Goal: Navigation & Orientation: Find specific page/section

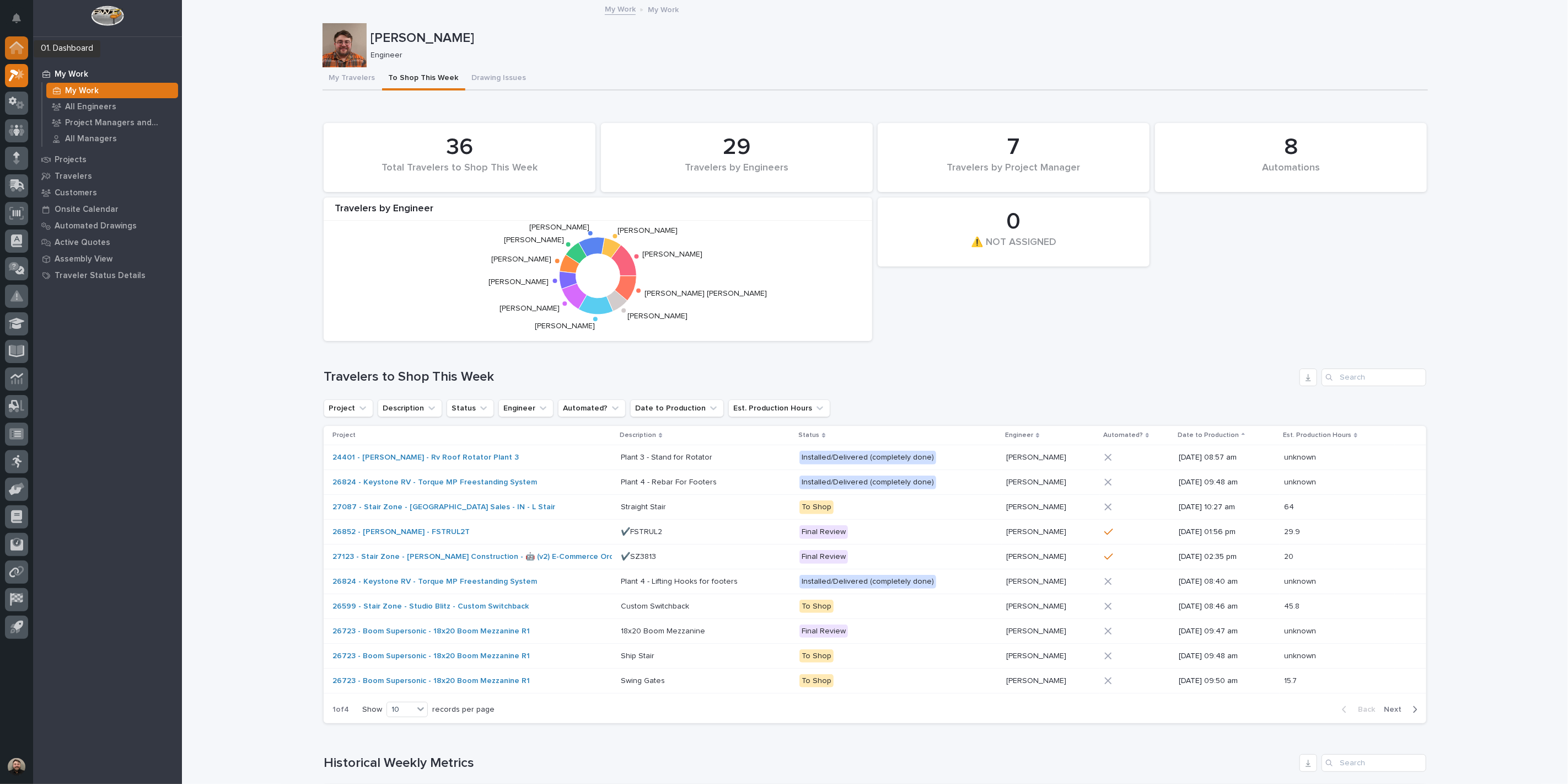
click at [19, 51] on icon at bounding box center [17, 48] width 11 height 11
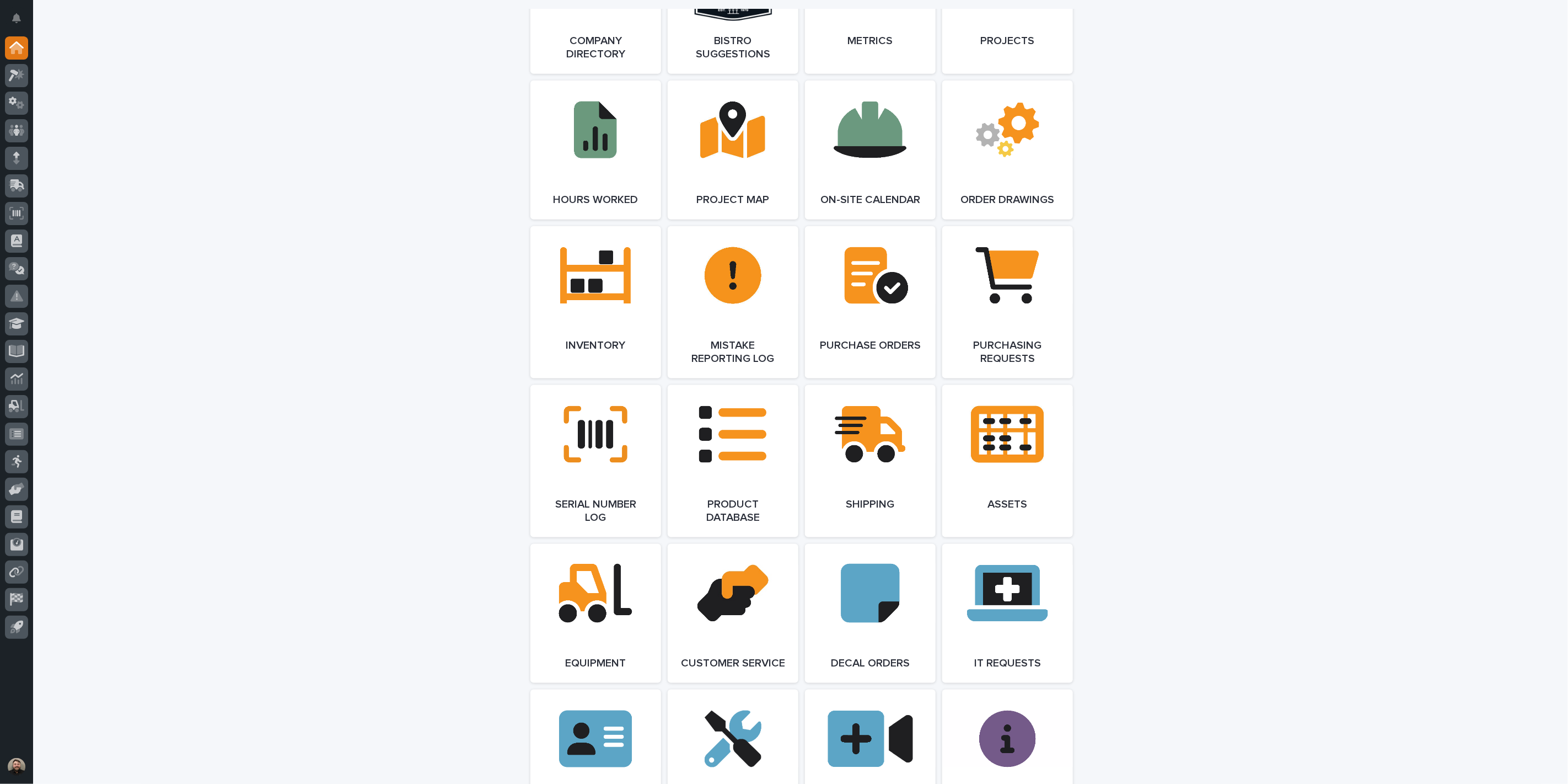
scroll to position [1042, 0]
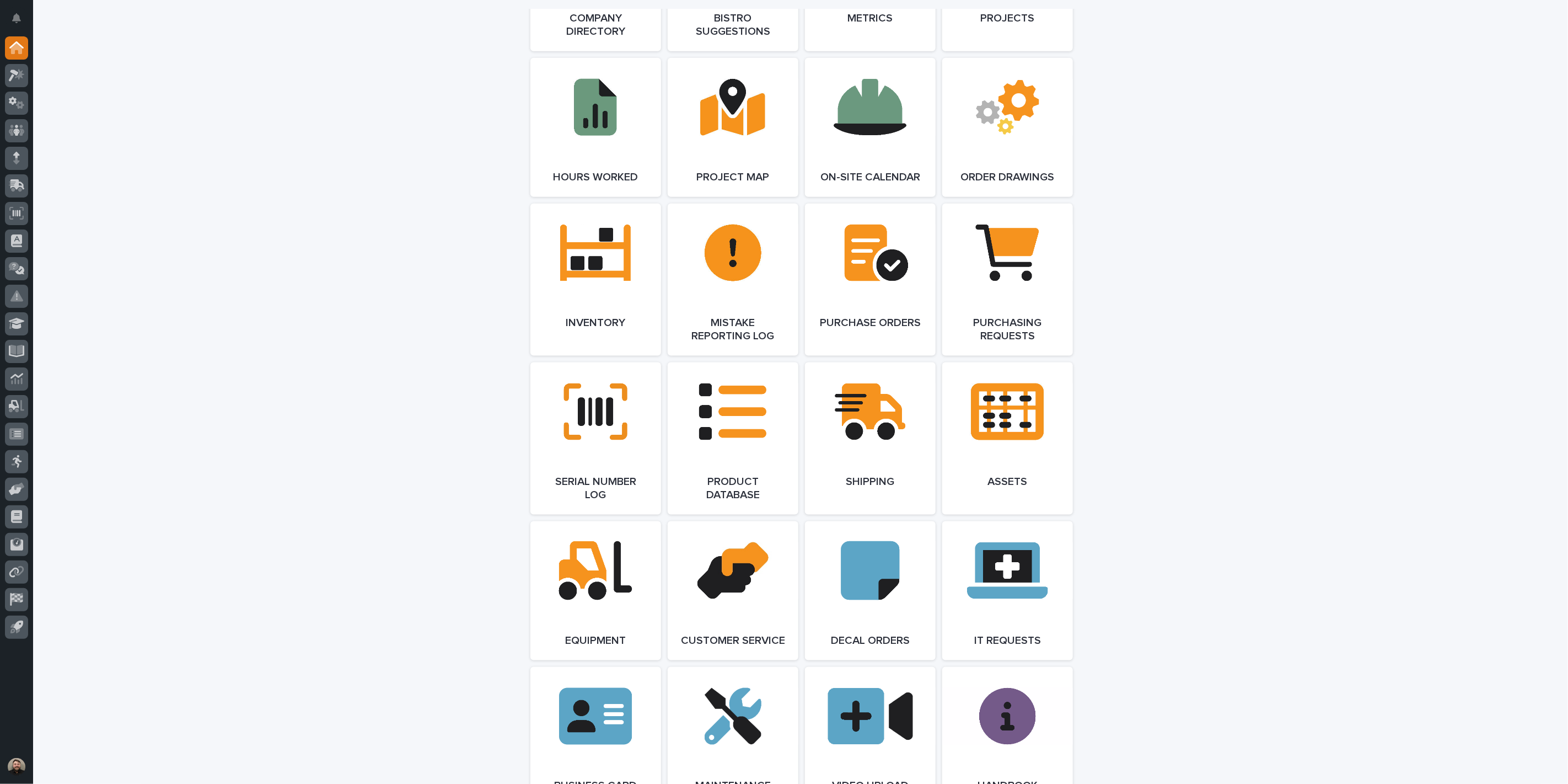
click at [1, 80] on div at bounding box center [17, 339] width 33 height 606
click at [4, 78] on div at bounding box center [17, 339] width 33 height 606
click at [14, 74] on icon at bounding box center [16, 75] width 16 height 13
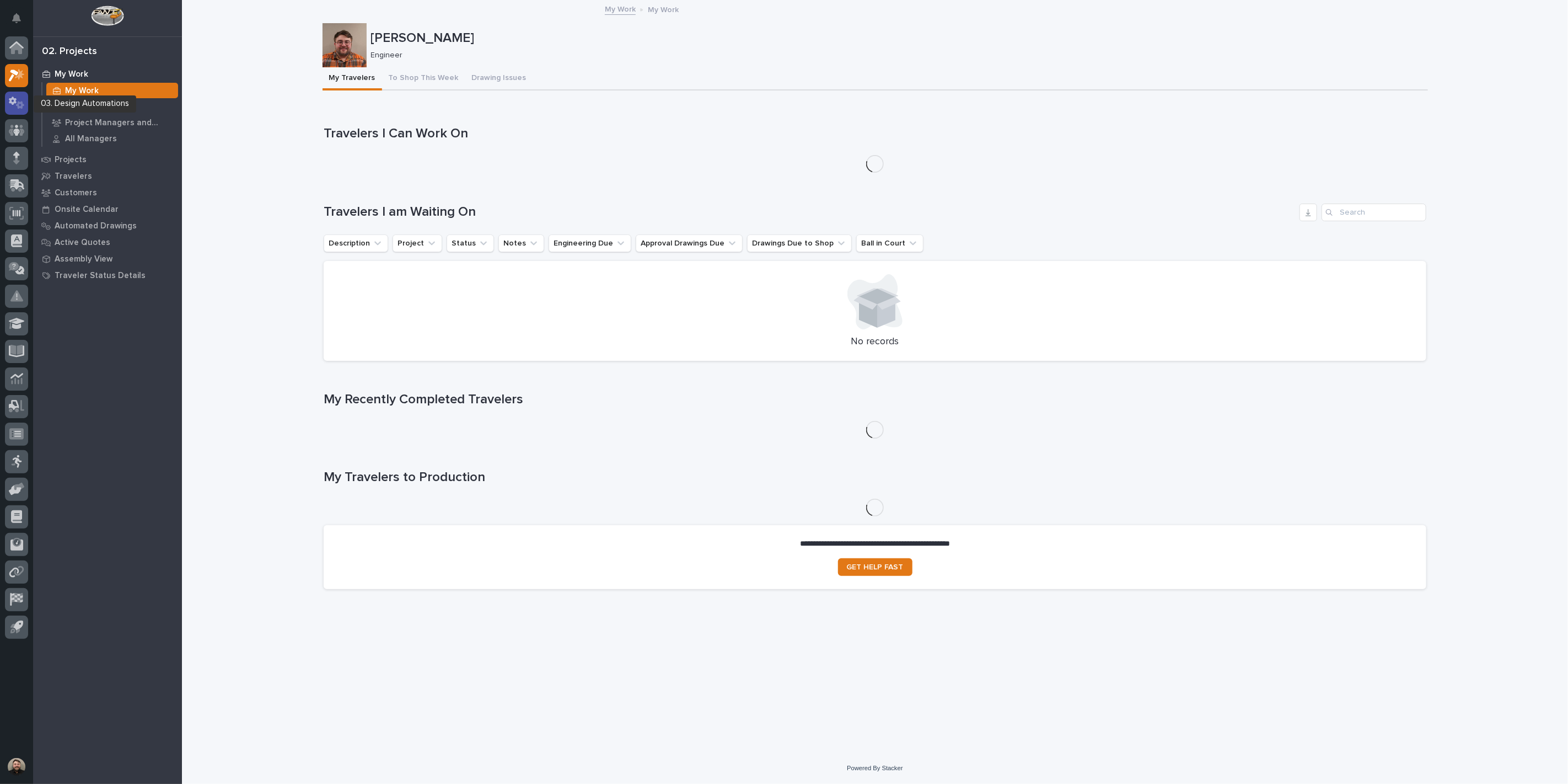
click at [24, 100] on icon at bounding box center [16, 103] width 16 height 13
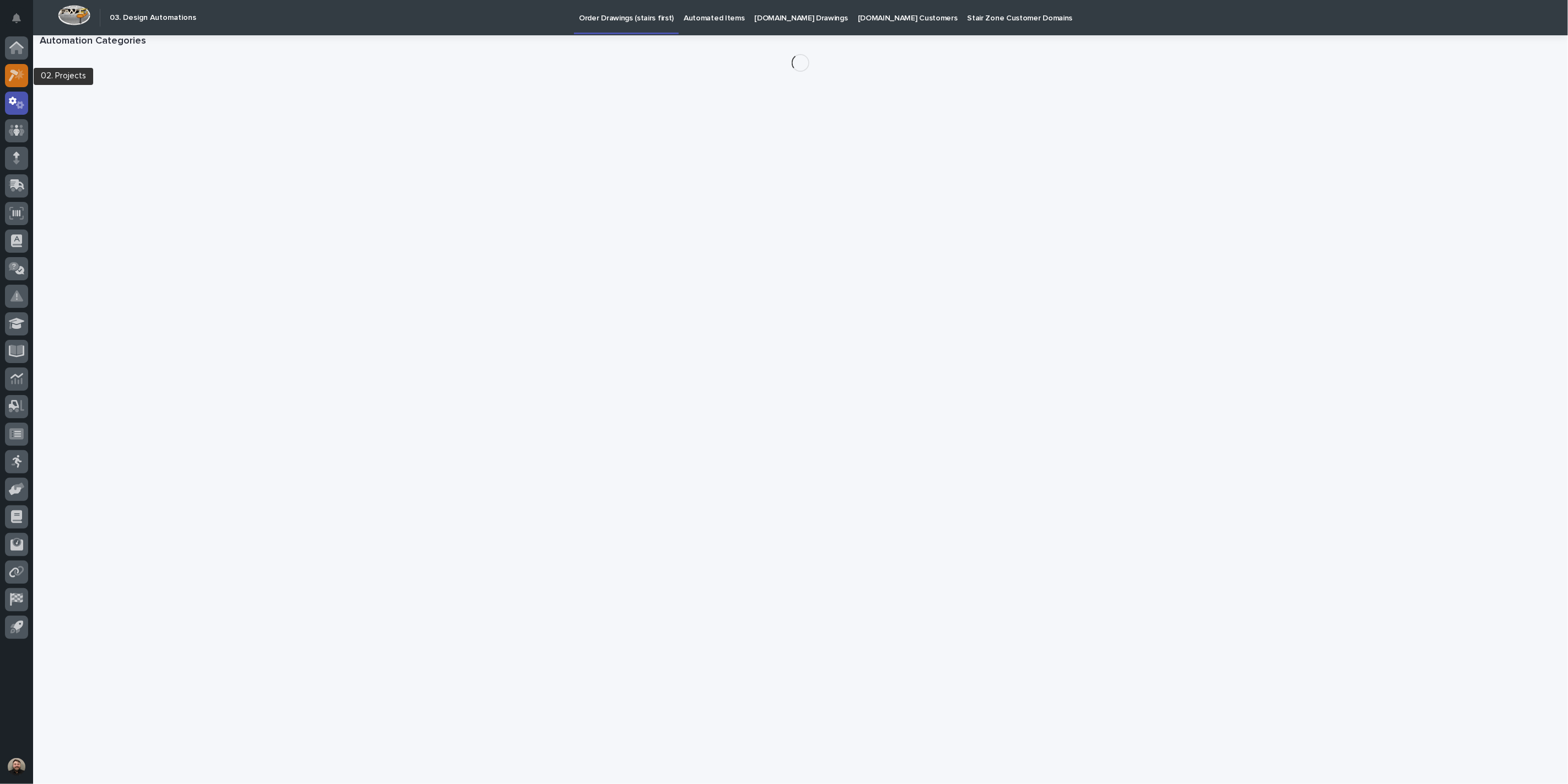
click at [7, 72] on div at bounding box center [16, 75] width 23 height 23
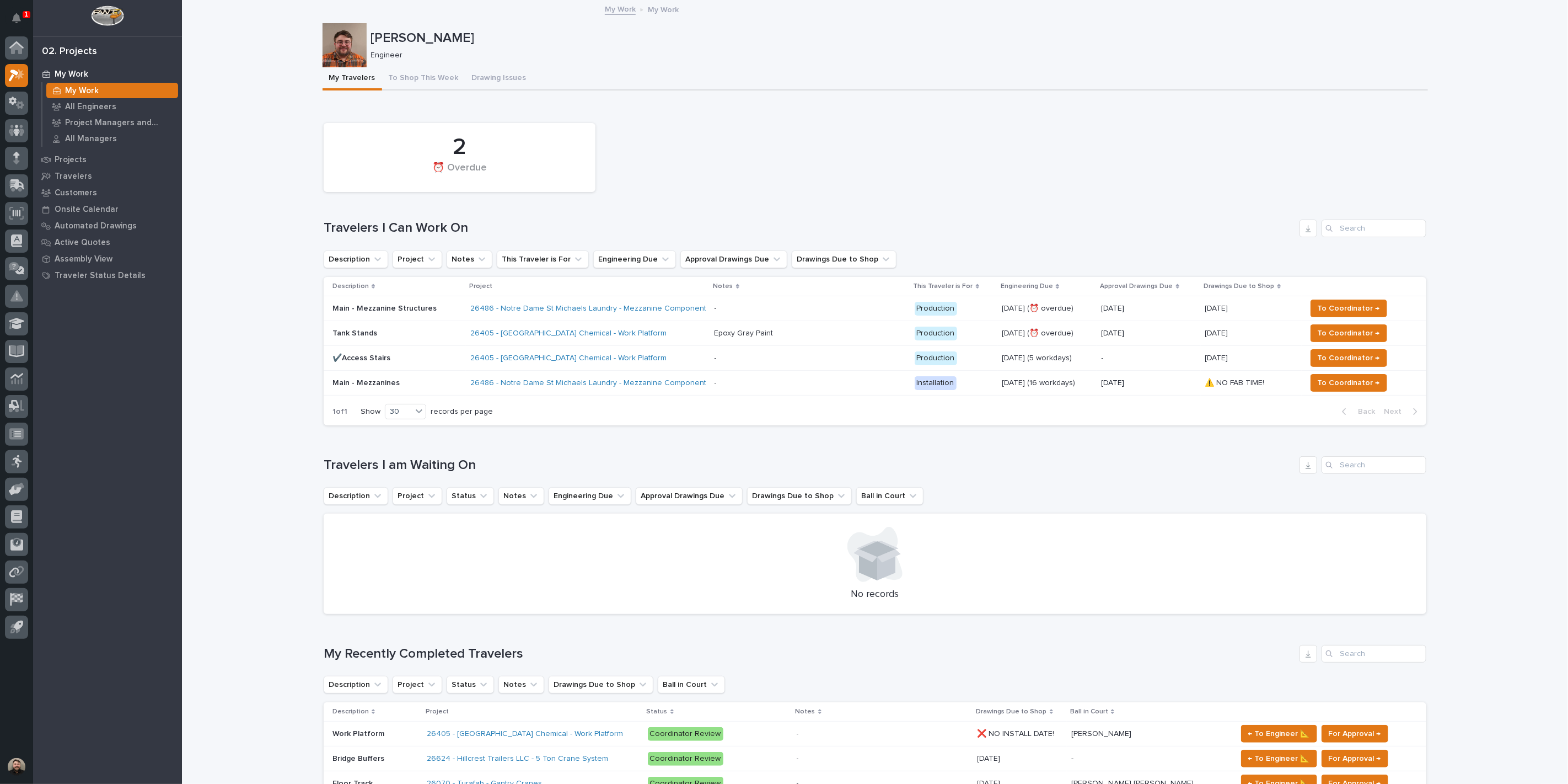
click at [24, 17] on p "1" at bounding box center [26, 14] width 4 height 7
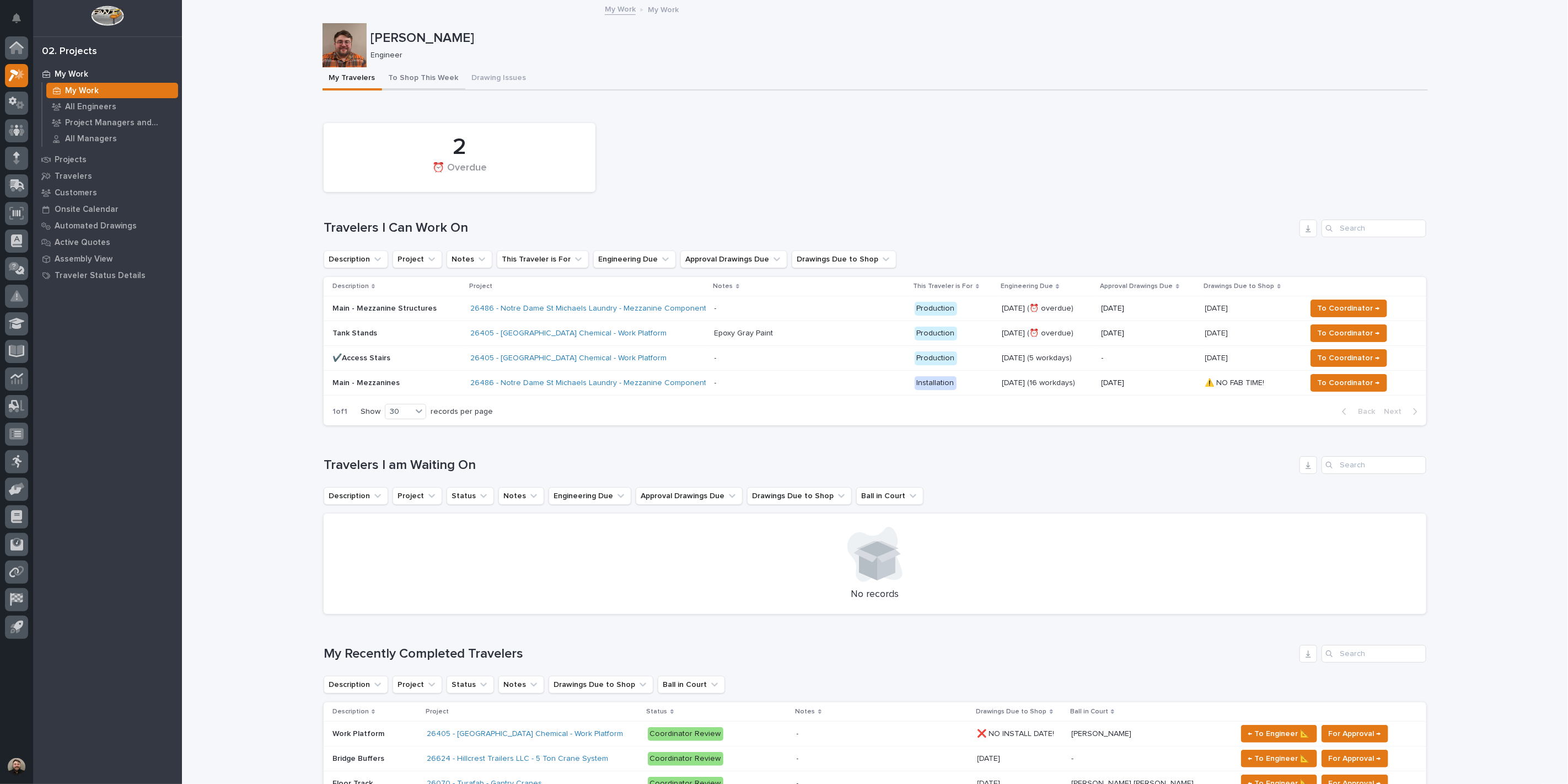
click at [414, 86] on button "To Shop This Week" at bounding box center [424, 78] width 84 height 23
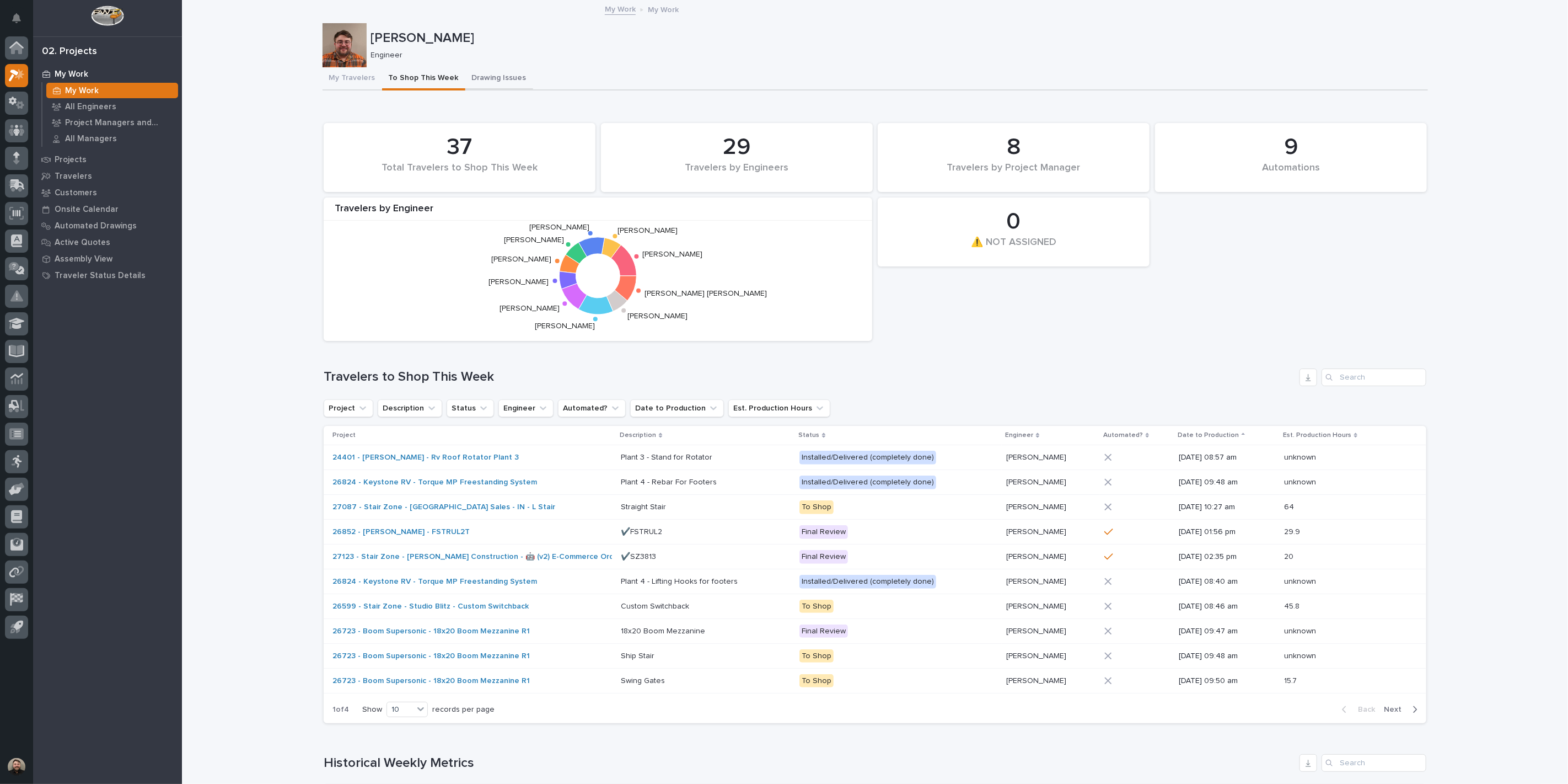
click at [488, 81] on button "Drawing Issues" at bounding box center [499, 78] width 68 height 23
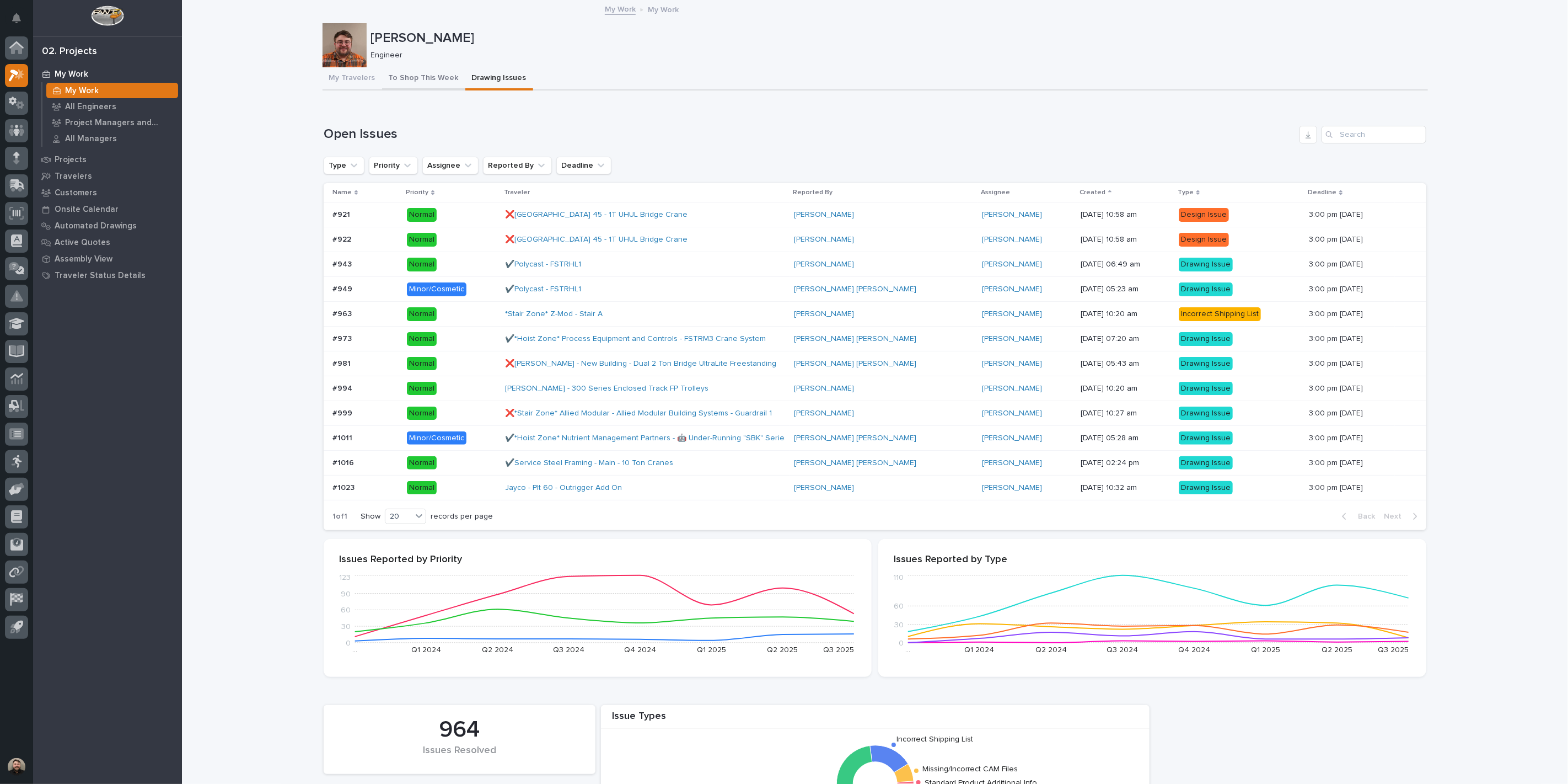
click at [439, 81] on button "To Shop This Week" at bounding box center [424, 78] width 84 height 23
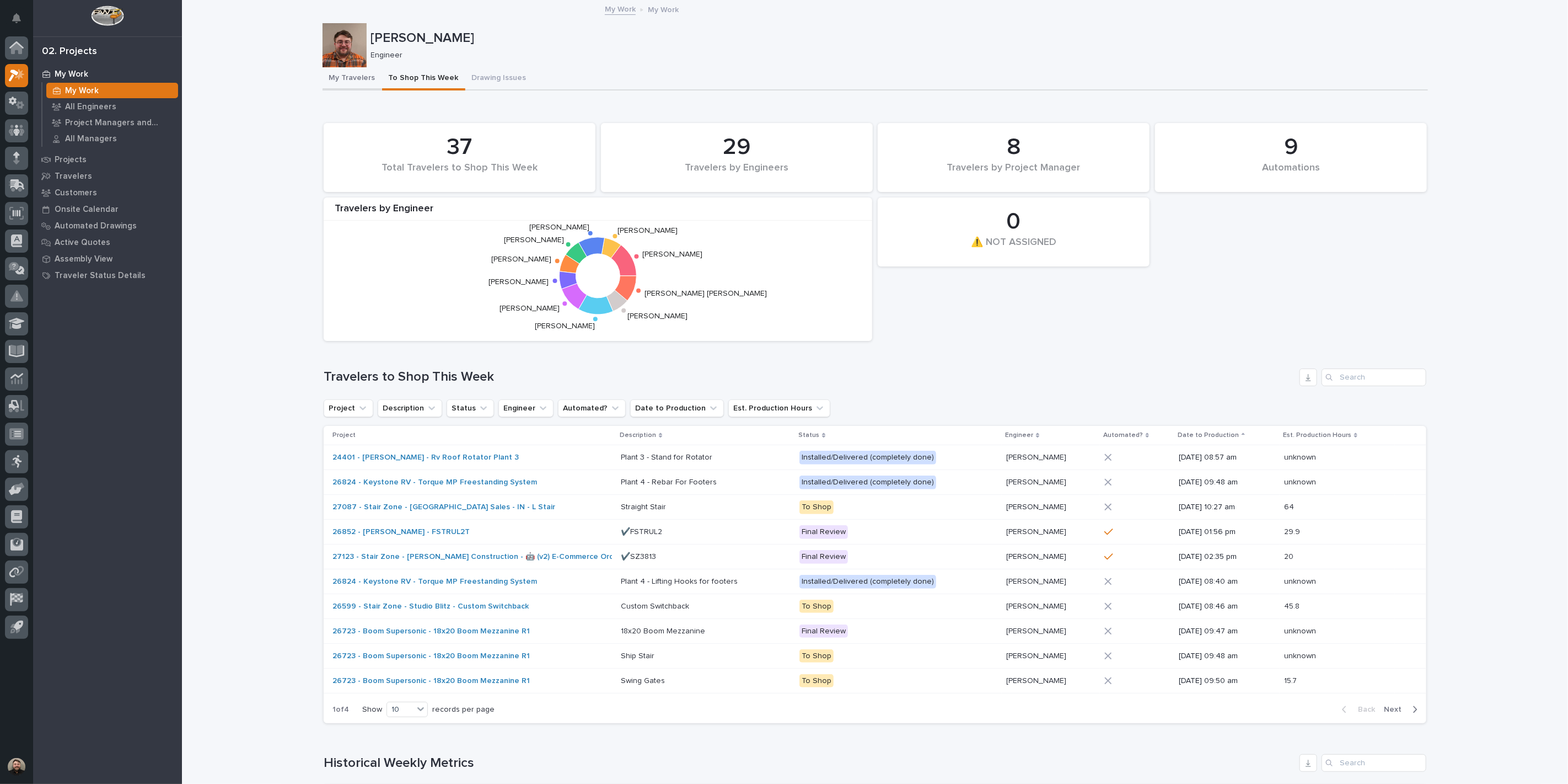
click at [366, 82] on button "My Travelers" at bounding box center [352, 78] width 59 height 23
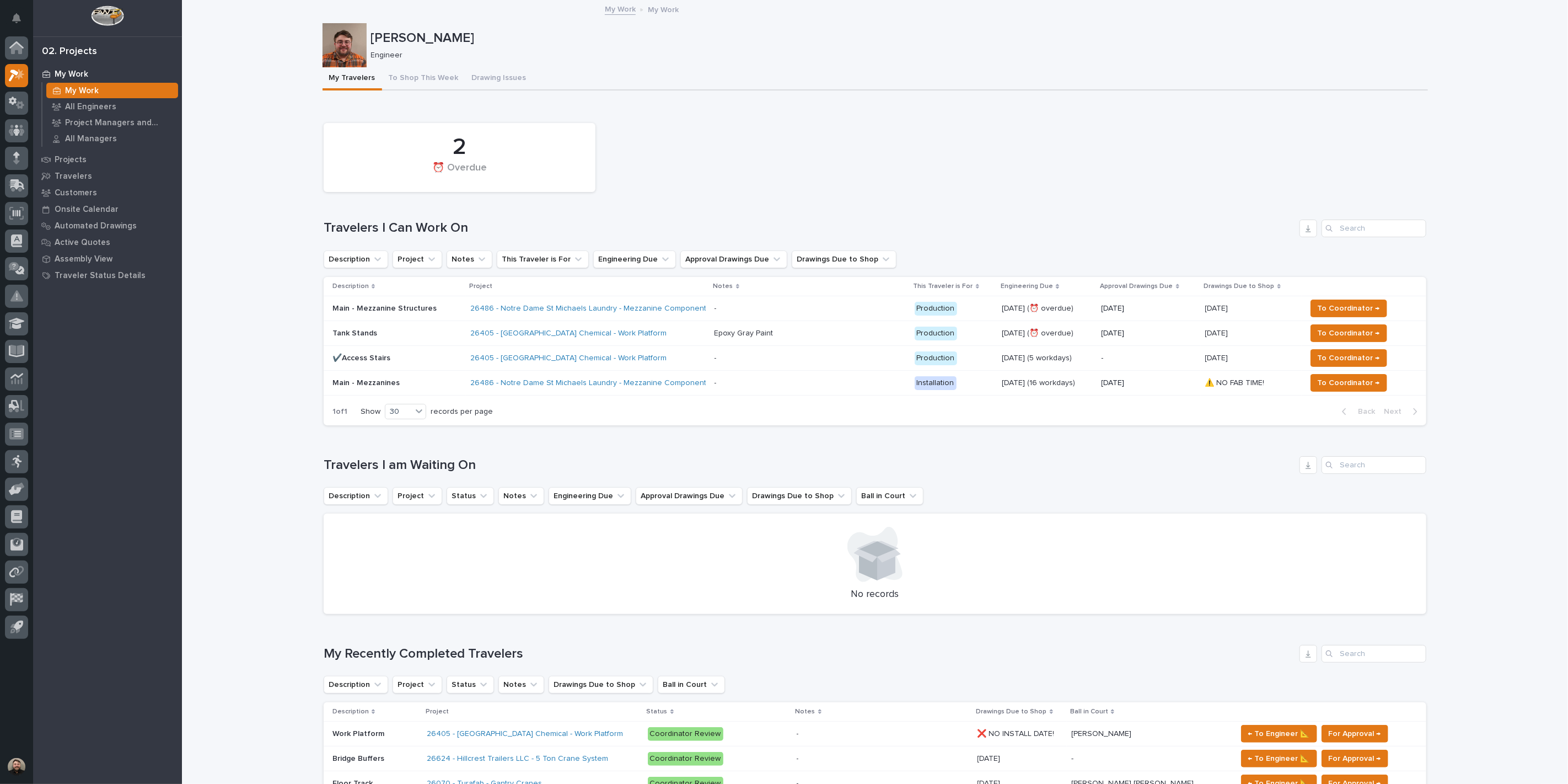
click at [404, 305] on p "Main - Mezzanine Structures" at bounding box center [397, 309] width 129 height 9
click at [401, 382] on p "Main - Mezzanines" at bounding box center [397, 383] width 129 height 9
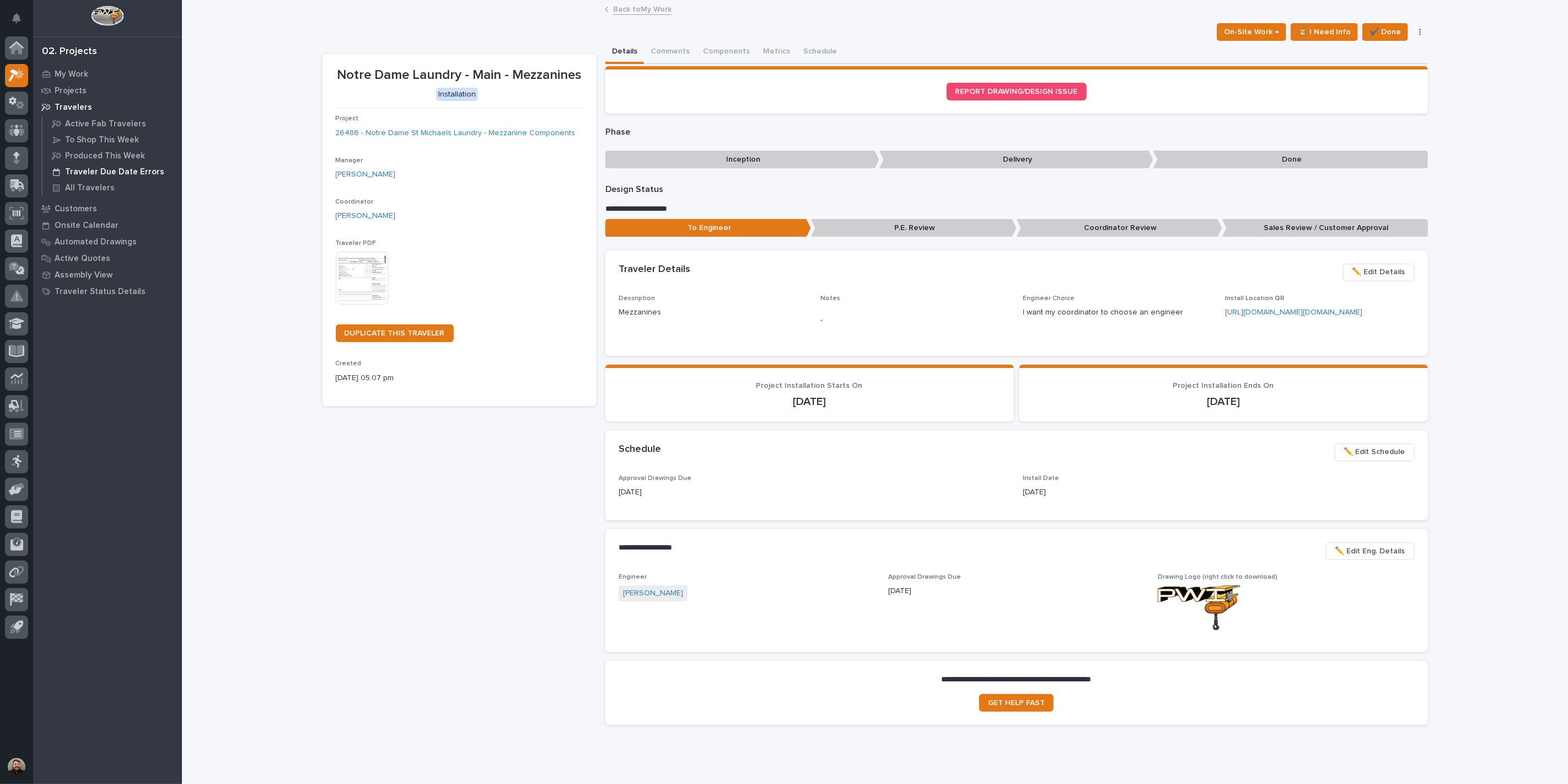
drag, startPoint x: 400, startPoint y: 156, endPoint x: 91, endPoint y: 174, distance: 309.5
click at [79, 73] on p "My Work" at bounding box center [72, 74] width 33 height 10
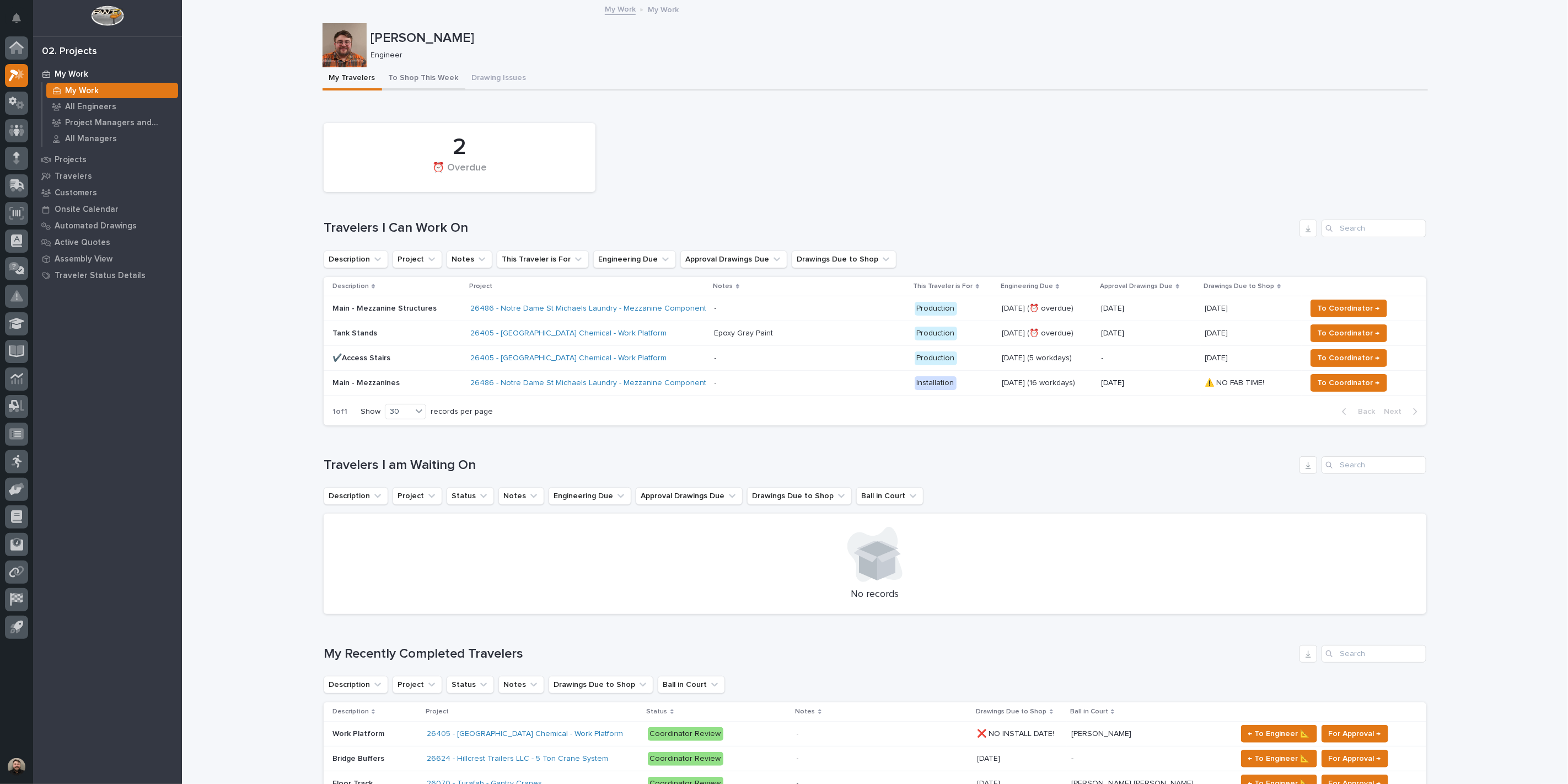
click at [416, 83] on button "To Shop This Week" at bounding box center [424, 78] width 84 height 23
